Goal: Check status: Check status

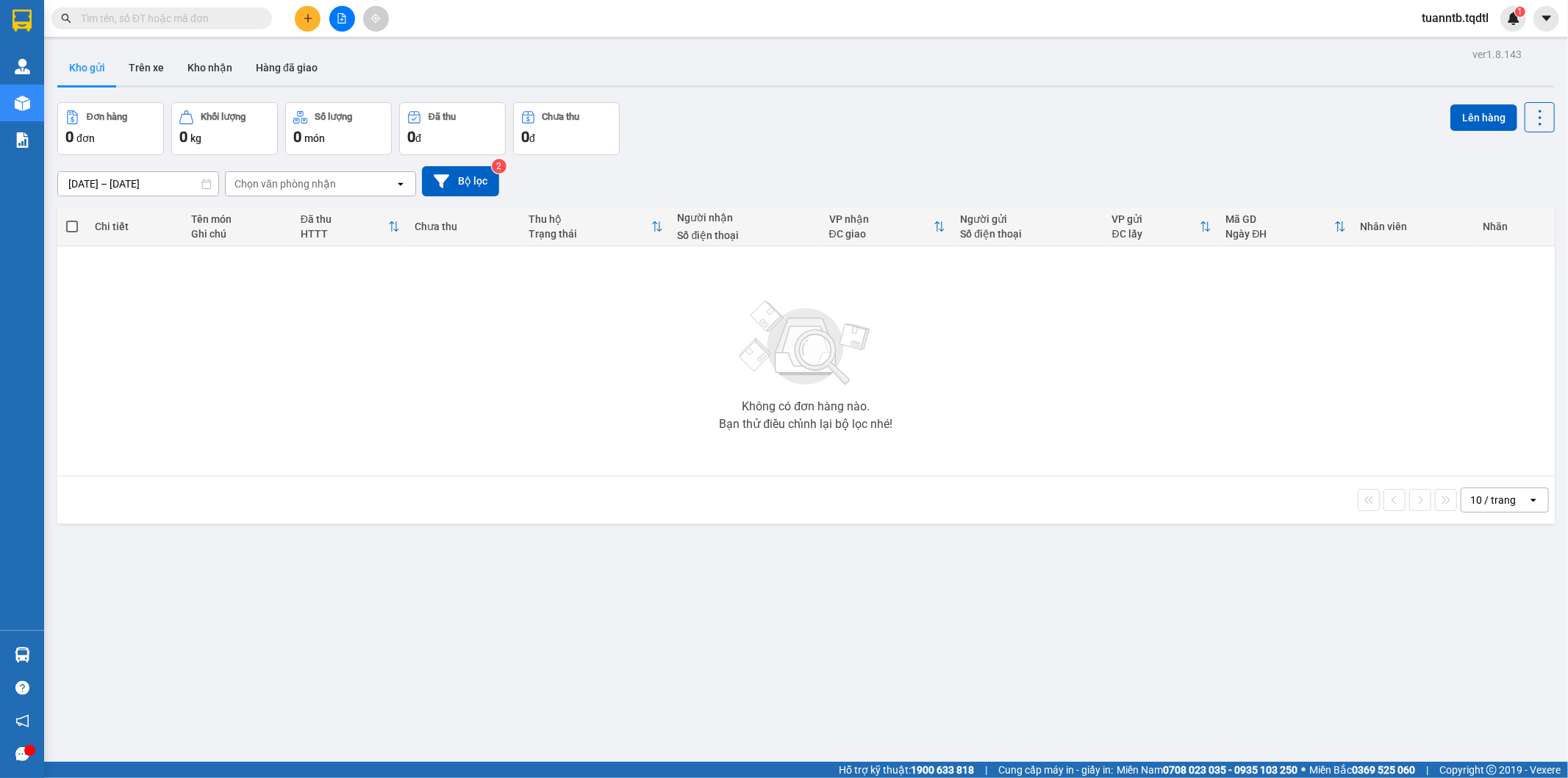
click at [192, 17] on input "text" at bounding box center [168, 18] width 173 height 16
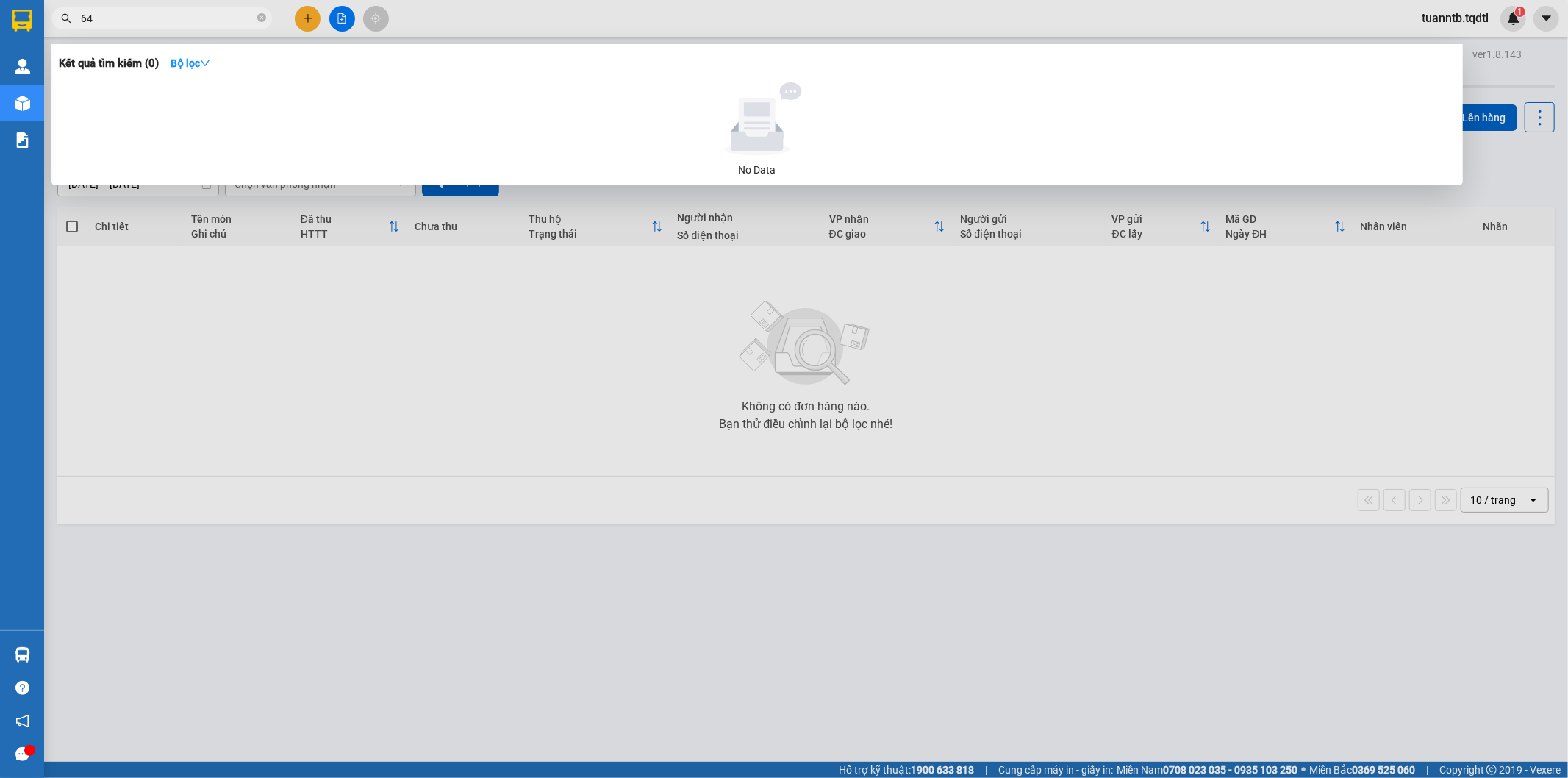
type input "642"
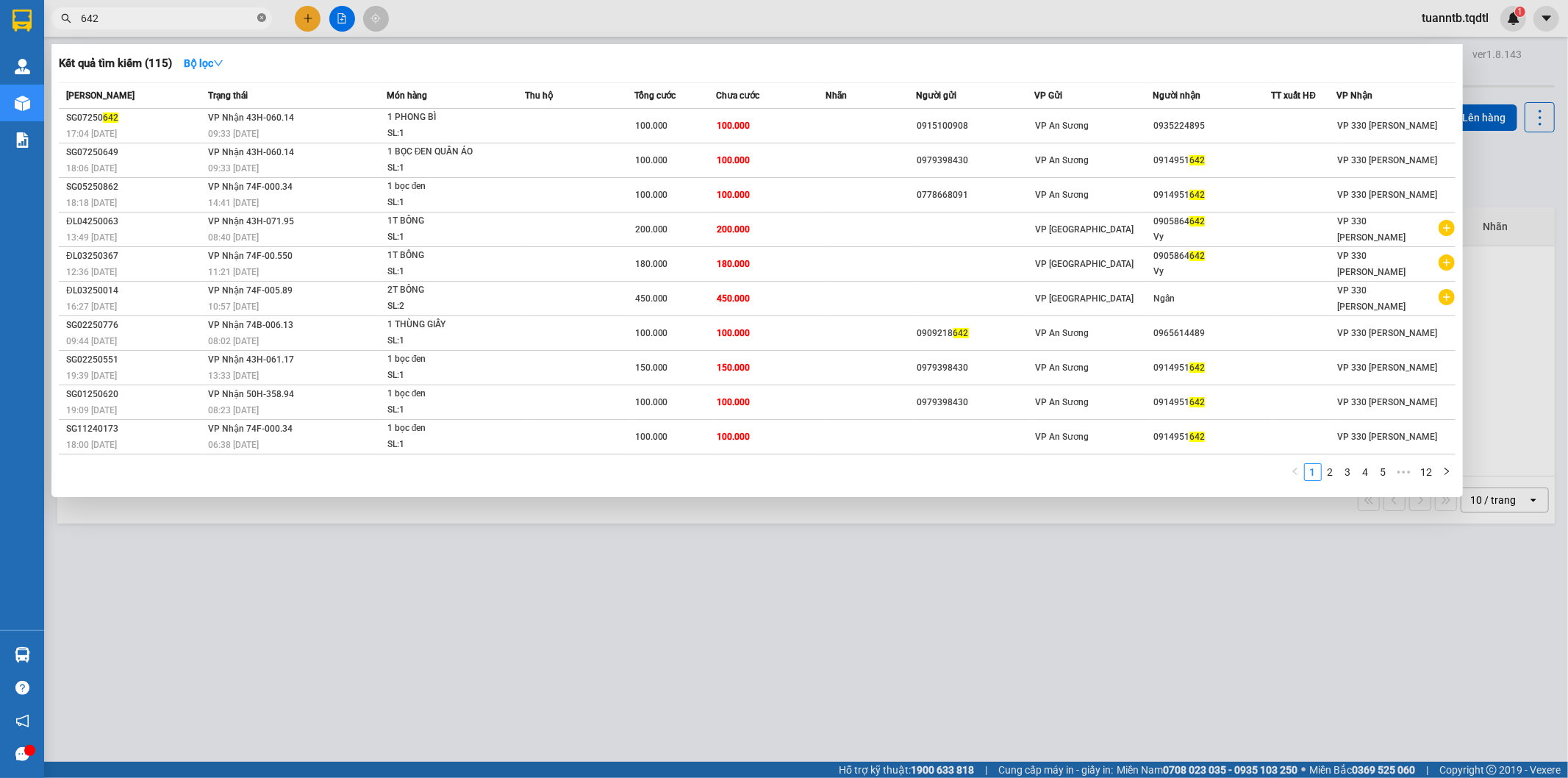
click at [259, 16] on icon "close-circle" at bounding box center [261, 17] width 8 height 8
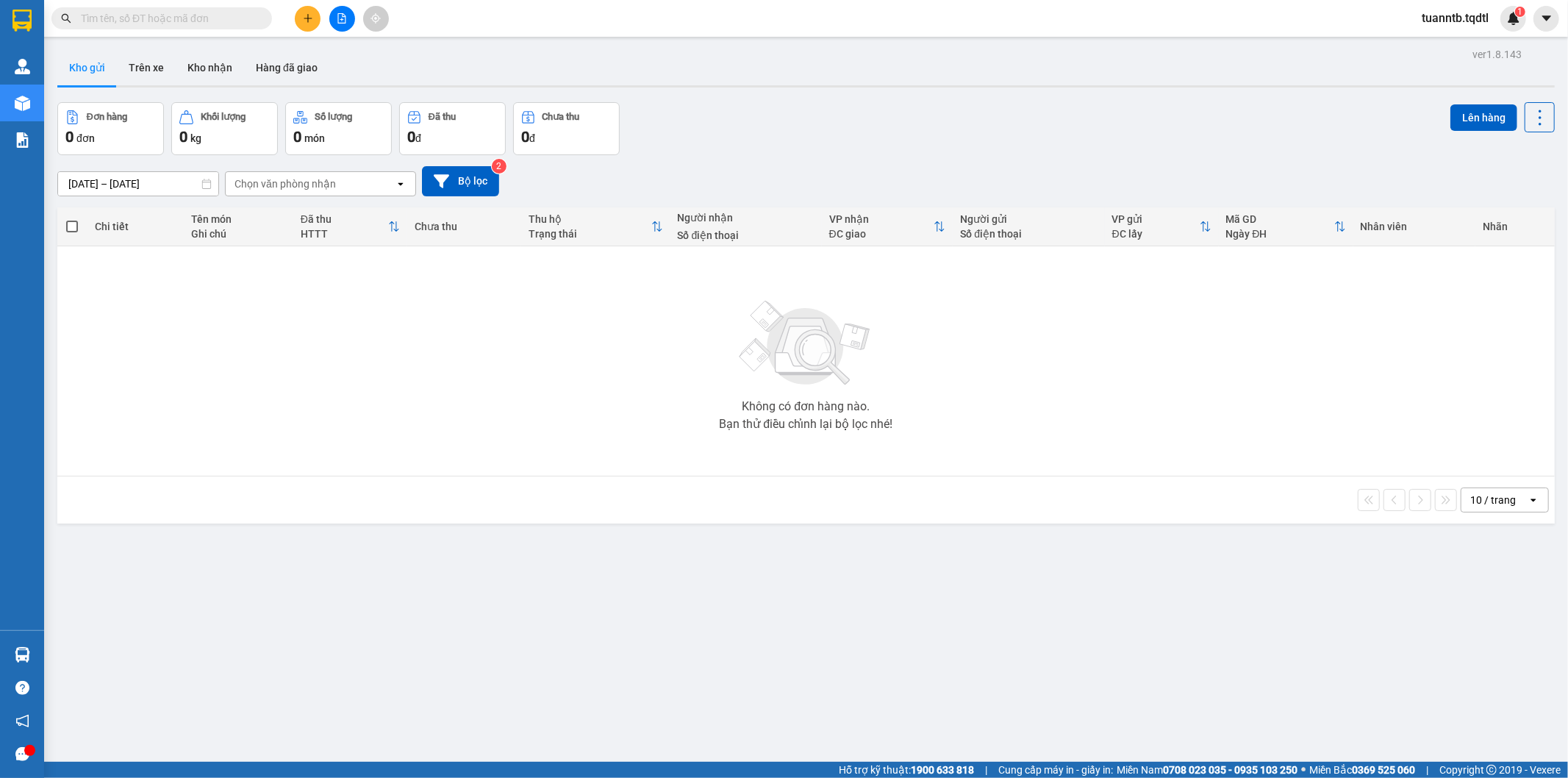
type input "."
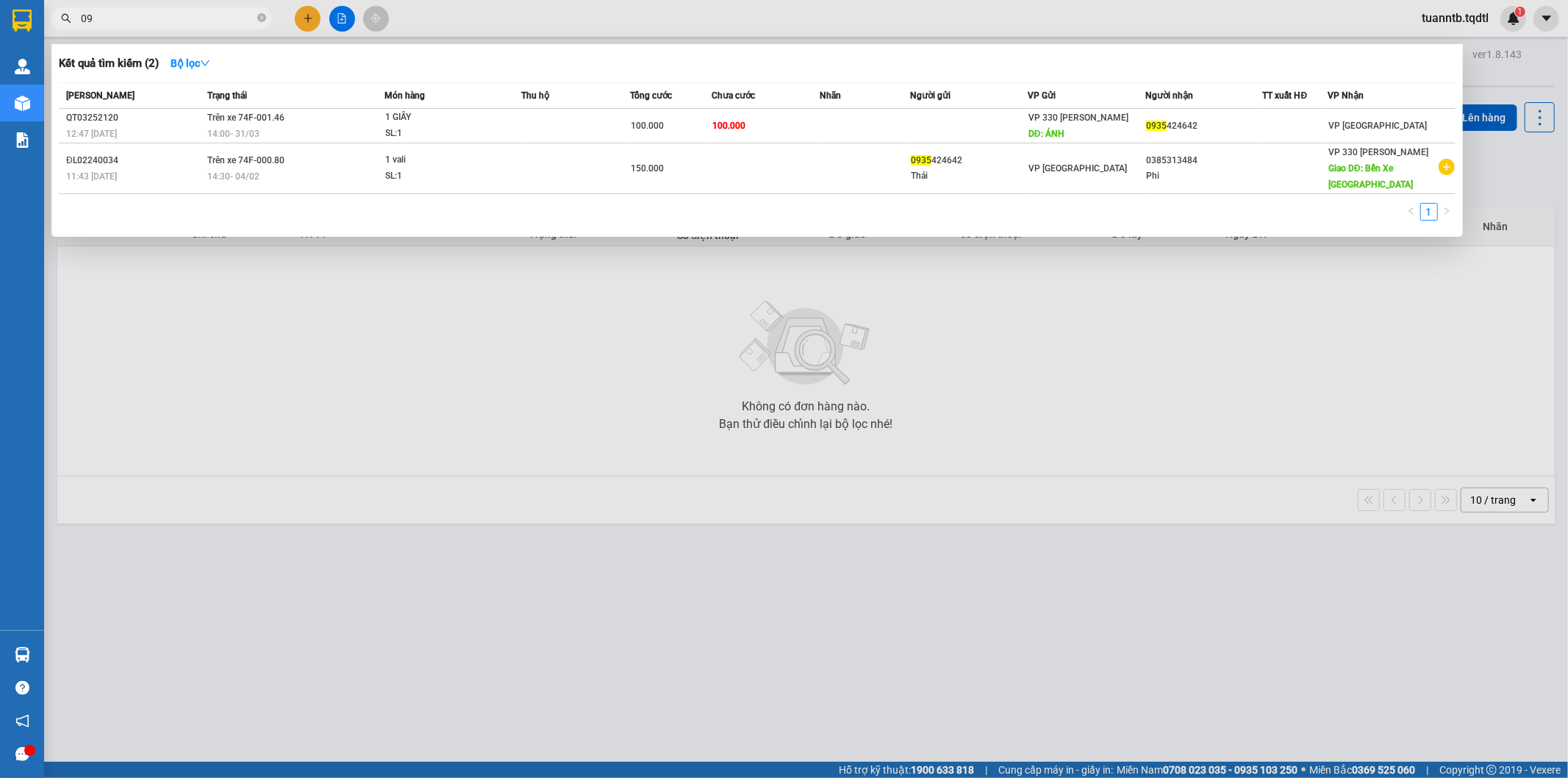
type input "0"
